Goal: Task Accomplishment & Management: Use online tool/utility

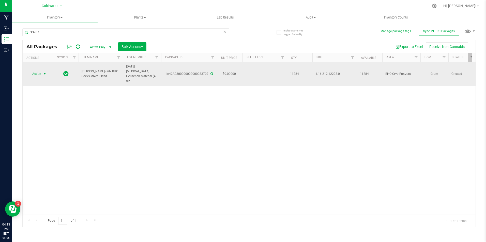
type input "33707"
click at [44, 72] on span "select" at bounding box center [45, 74] width 4 height 4
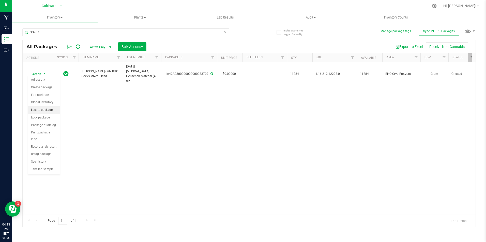
click at [50, 107] on li "Locate package" at bounding box center [44, 110] width 32 height 8
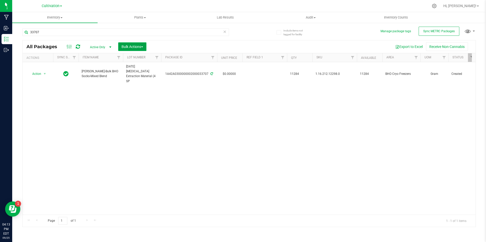
click at [145, 45] on button "Bulk Actions" at bounding box center [132, 46] width 28 height 9
click at [139, 85] on span "Locate packages" at bounding box center [134, 86] width 26 height 4
click at [135, 48] on span "Bulk Actions" at bounding box center [132, 47] width 22 height 4
click at [140, 86] on span "Locate packages" at bounding box center [134, 86] width 26 height 4
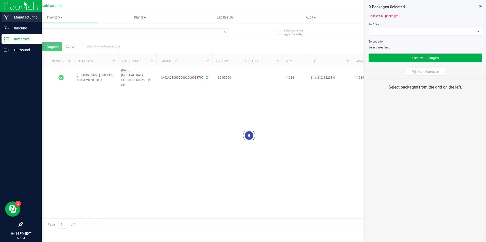
click at [3, 23] on link "Manufacturing" at bounding box center [21, 17] width 42 height 11
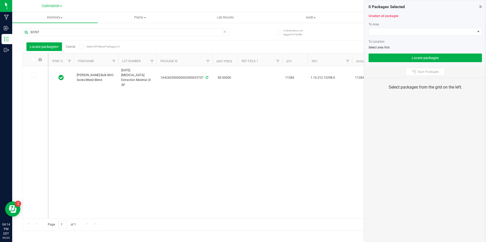
click at [12, 29] on div "Include items not tagged for facility Manage package tags Sync METRC Packages 3…" at bounding box center [249, 99] width 474 height 155
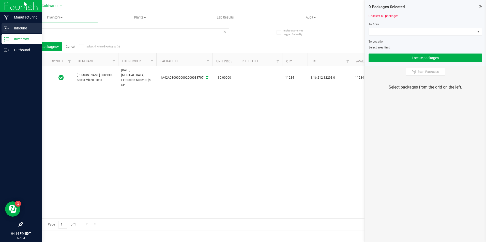
click at [10, 29] on p "Inbound" at bounding box center [24, 28] width 30 height 6
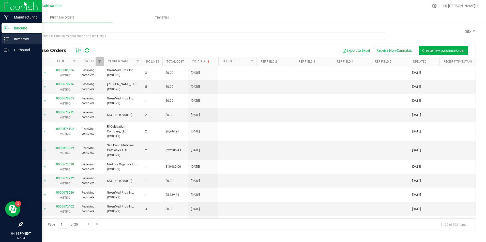
click at [8, 38] on icon at bounding box center [6, 39] width 5 height 5
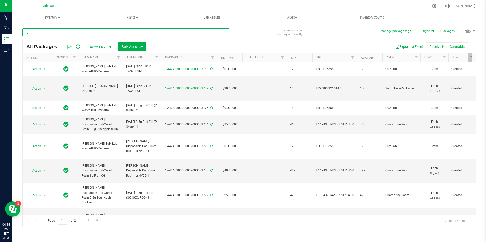
click at [96, 33] on input "text" at bounding box center [125, 32] width 207 height 8
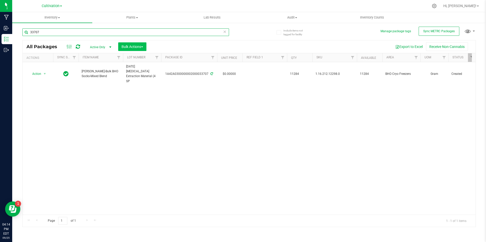
type input "33707"
click at [137, 48] on span "Bulk Actions" at bounding box center [132, 47] width 22 height 4
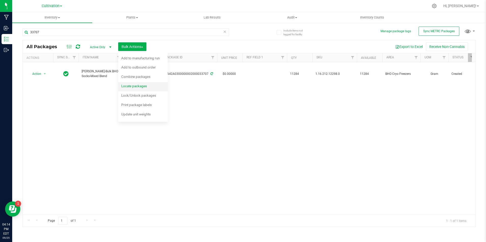
click at [136, 87] on span "Locate packages" at bounding box center [134, 86] width 26 height 4
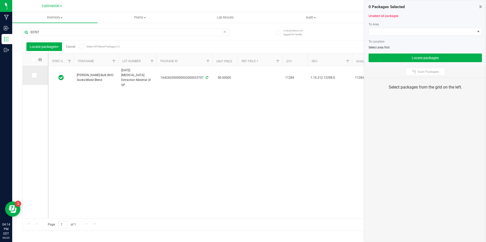
click at [35, 75] on icon at bounding box center [33, 75] width 3 height 0
click at [0, 0] on input "checkbox" at bounding box center [0, 0] width 0 height 0
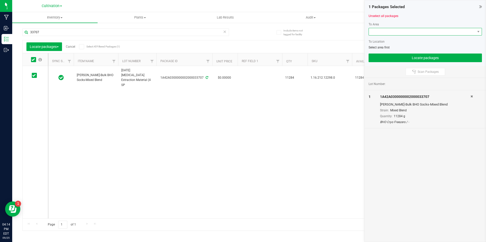
click at [403, 34] on span at bounding box center [422, 31] width 106 height 7
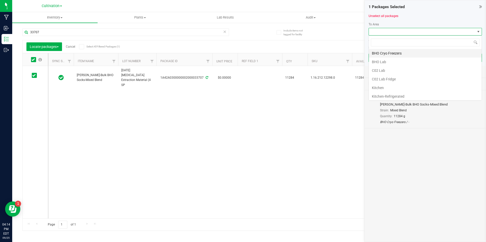
scroll to position [8, 113]
click at [401, 74] on li "C02 Lab" at bounding box center [425, 70] width 113 height 9
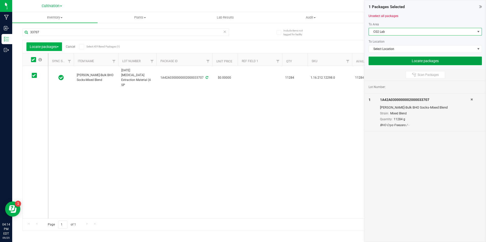
click at [404, 65] on button "Locate packages" at bounding box center [424, 61] width 113 height 9
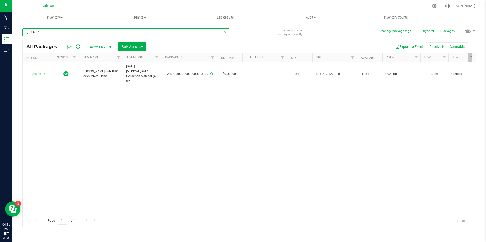
click at [84, 31] on input "33707" at bounding box center [125, 32] width 207 height 8
click at [84, 30] on input "33428" at bounding box center [125, 32] width 207 height 8
click at [84, 30] on input "33590" at bounding box center [125, 32] width 207 height 8
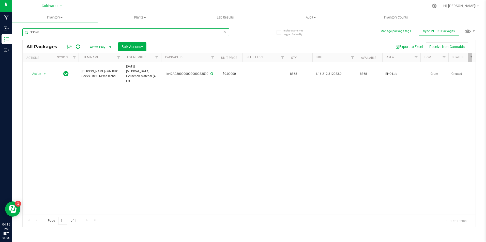
click at [84, 30] on input "33590" at bounding box center [125, 32] width 207 height 8
type input "33653"
type input "[DATE]"
click at [84, 30] on input "33653" at bounding box center [125, 32] width 207 height 8
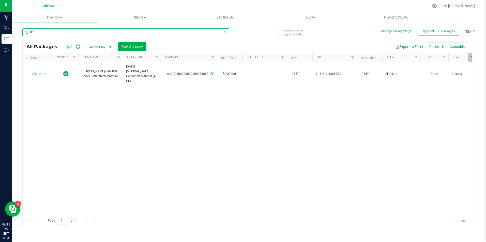
type input "8180"
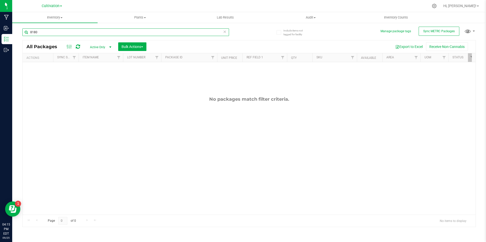
click at [84, 30] on input "8180" at bounding box center [125, 32] width 207 height 8
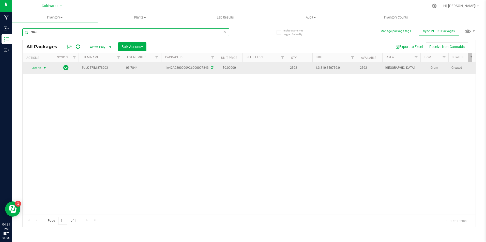
type input "7843"
click at [43, 70] on span "select" at bounding box center [45, 68] width 4 height 4
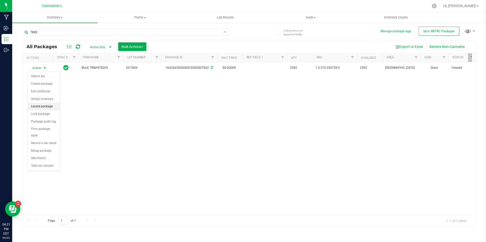
click at [55, 108] on li "Locate package" at bounding box center [44, 107] width 32 height 8
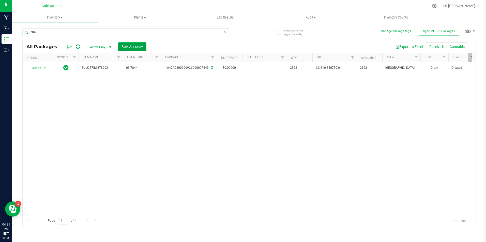
click at [145, 46] on button "Bulk Actions" at bounding box center [132, 46] width 28 height 9
click at [144, 84] on span "Locate packages" at bounding box center [134, 86] width 26 height 4
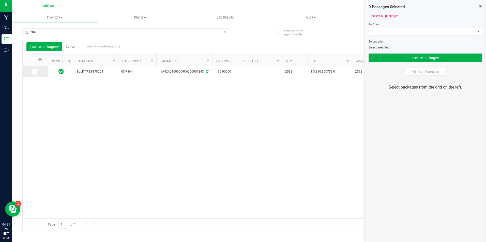
click at [33, 72] on icon at bounding box center [33, 72] width 3 height 0
click at [0, 0] on input "checkbox" at bounding box center [0, 0] width 0 height 0
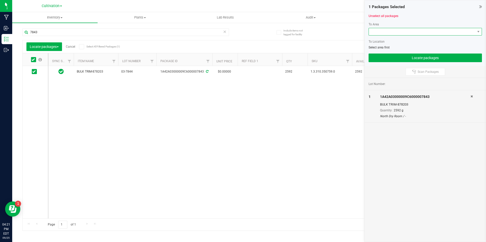
click at [430, 33] on span at bounding box center [422, 31] width 106 height 7
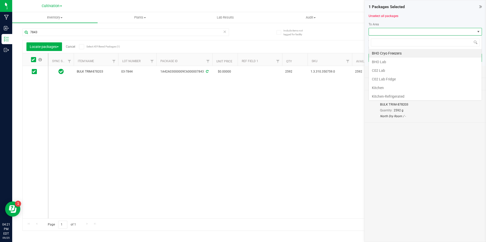
scroll to position [8, 113]
click at [415, 67] on li "C02 Lab" at bounding box center [425, 70] width 113 height 9
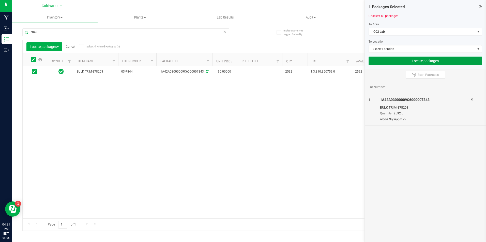
click at [419, 63] on button "Locate packages" at bounding box center [424, 61] width 113 height 9
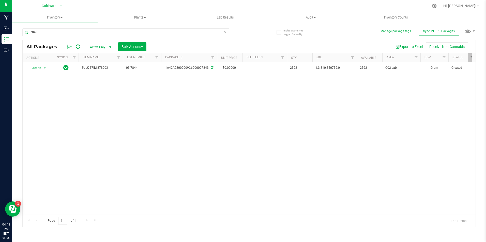
click at [312, 103] on div "Action Action Adjust qty Create package Edit attributes Global inventory Locate…" at bounding box center [249, 138] width 453 height 153
